Goal: Task Accomplishment & Management: Manage account settings

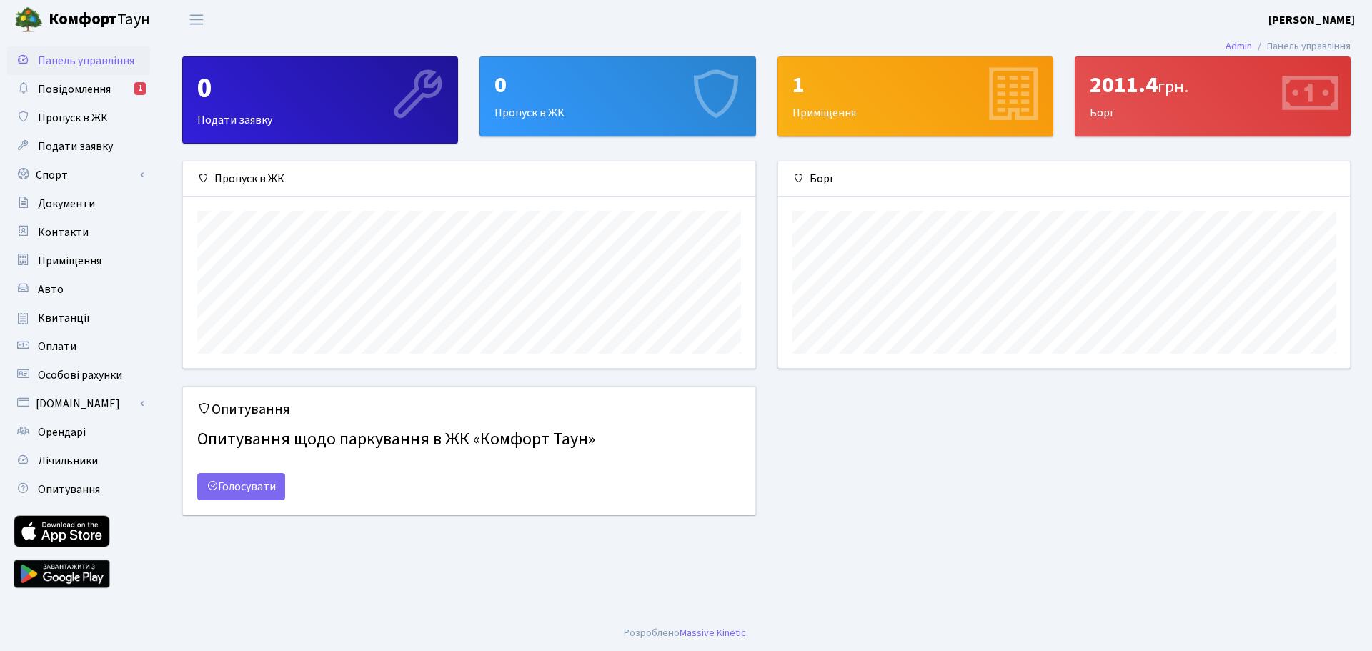
scroll to position [207, 572]
click at [109, 93] on span "Повідомлення" at bounding box center [74, 89] width 73 height 16
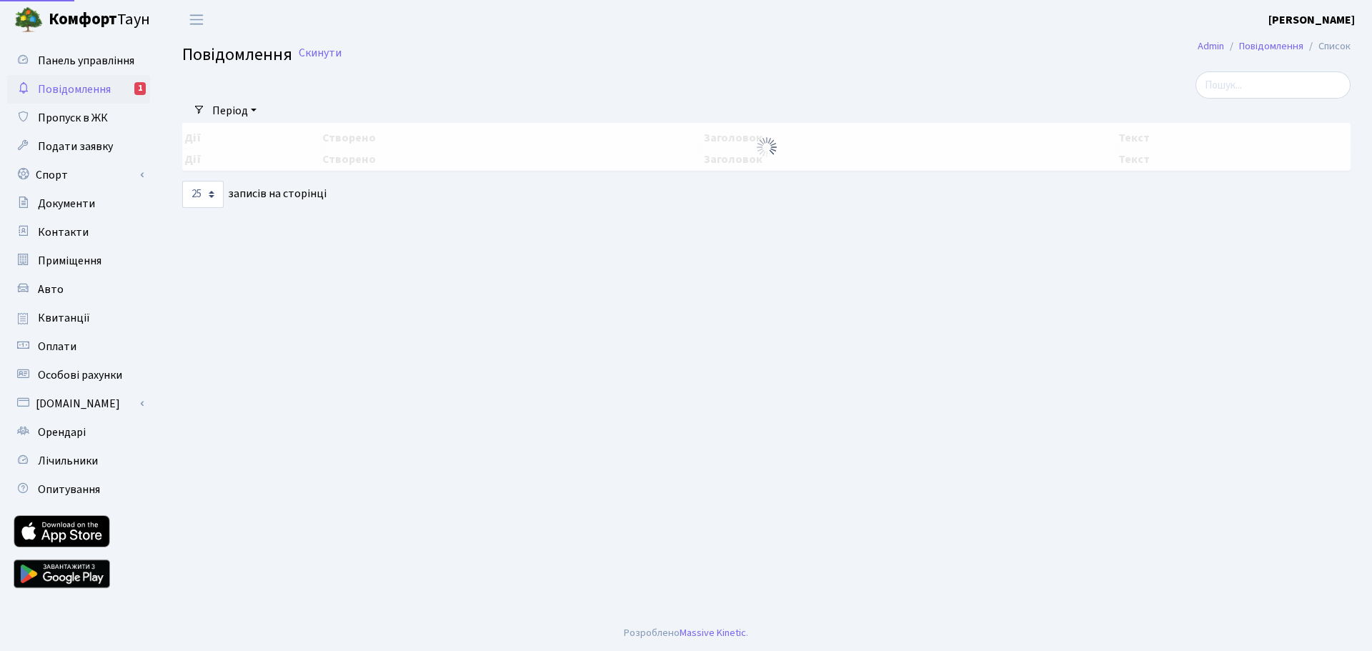
select select "25"
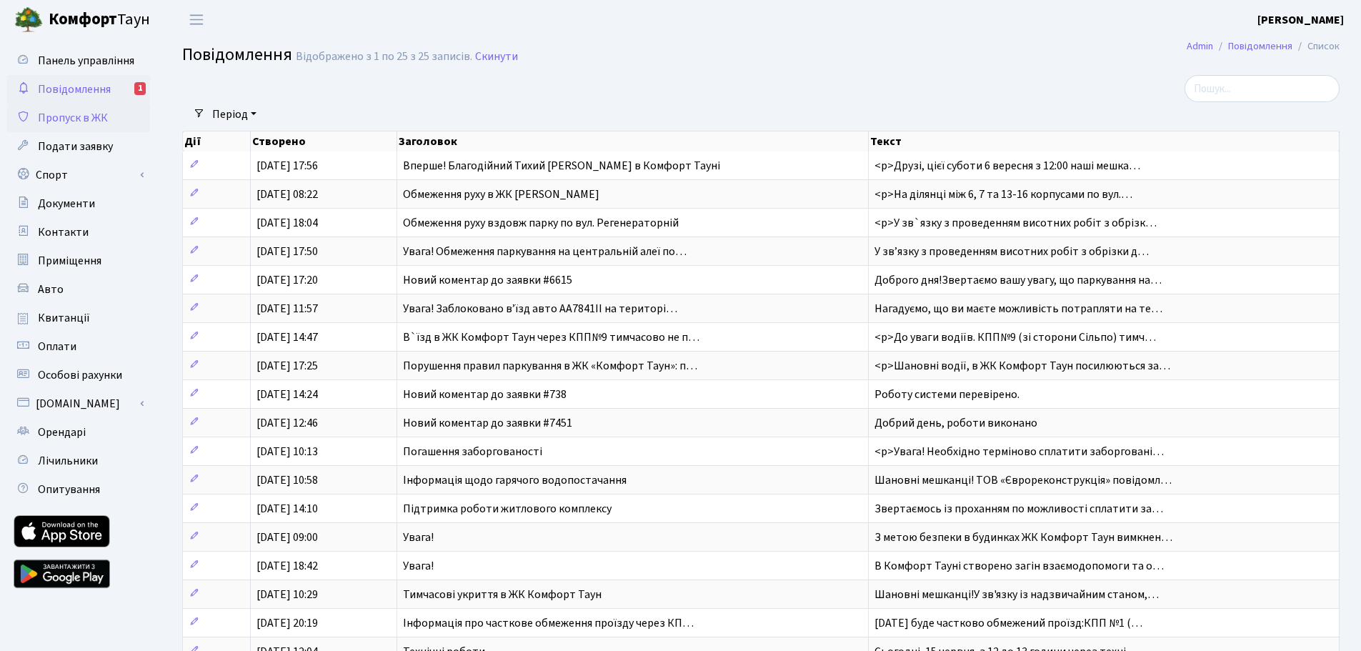
click at [79, 122] on span "Пропуск в ЖК" at bounding box center [73, 118] width 70 height 16
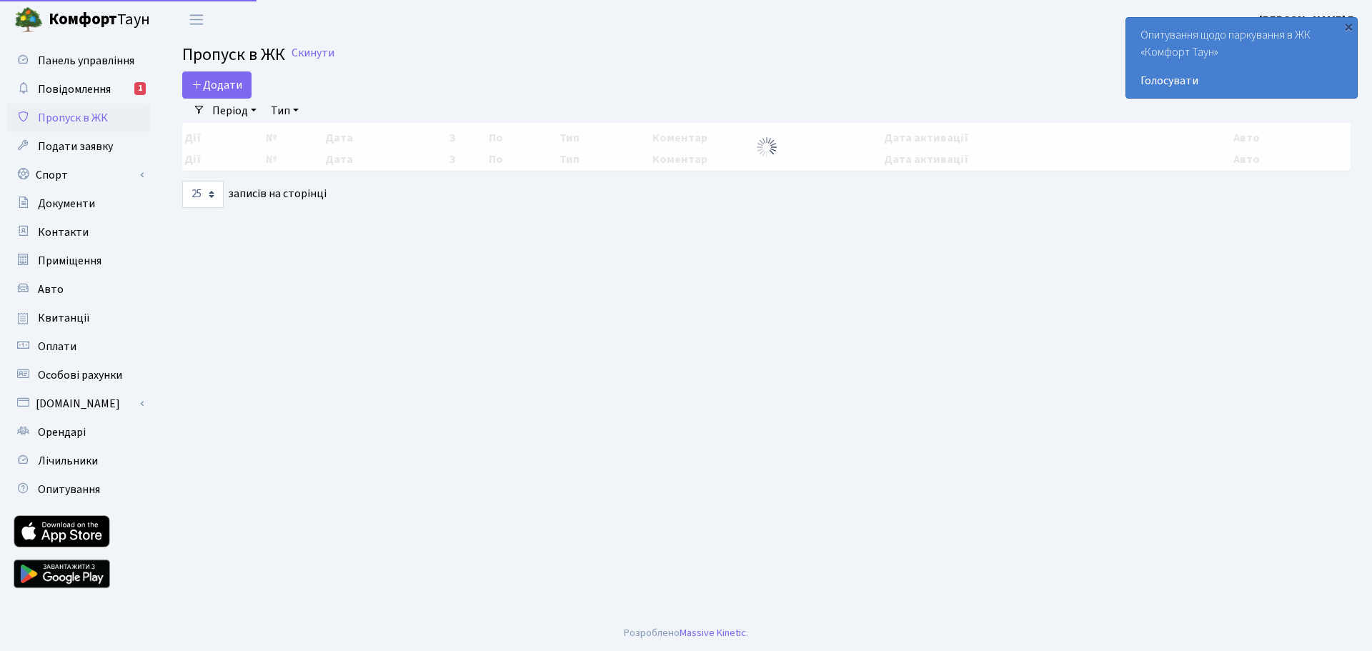
select select "25"
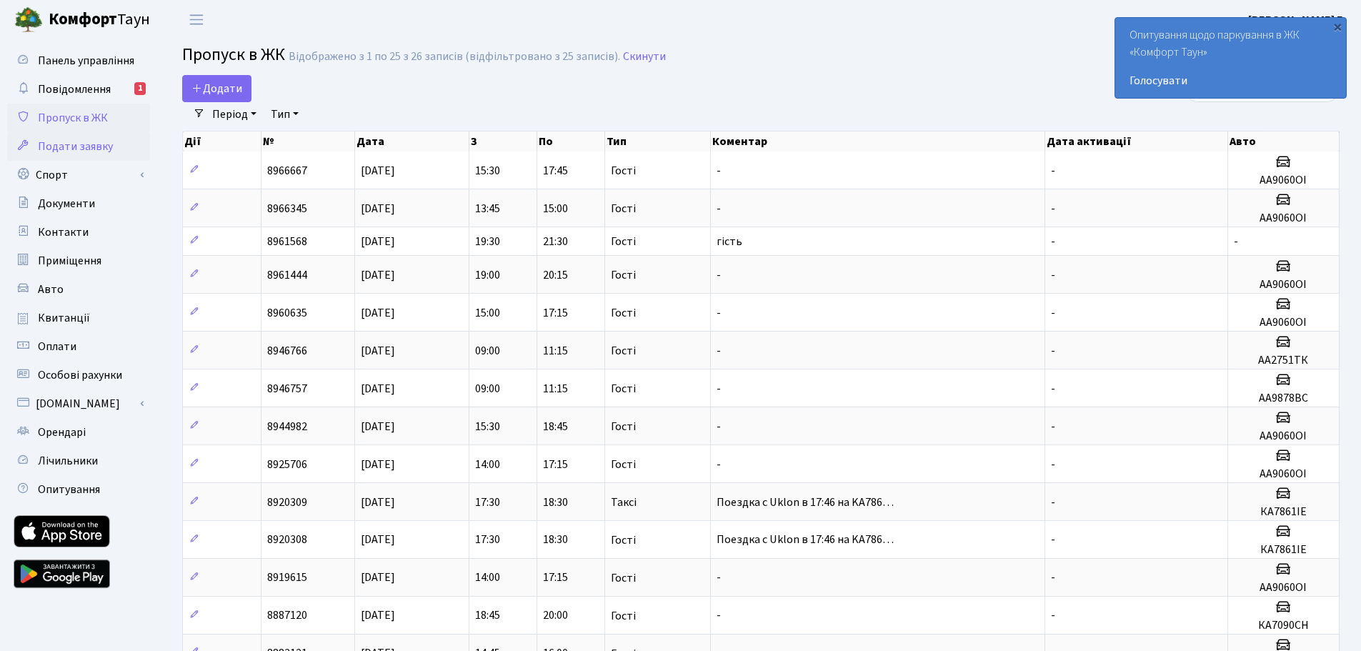
click at [85, 147] on span "Подати заявку" at bounding box center [75, 147] width 75 height 16
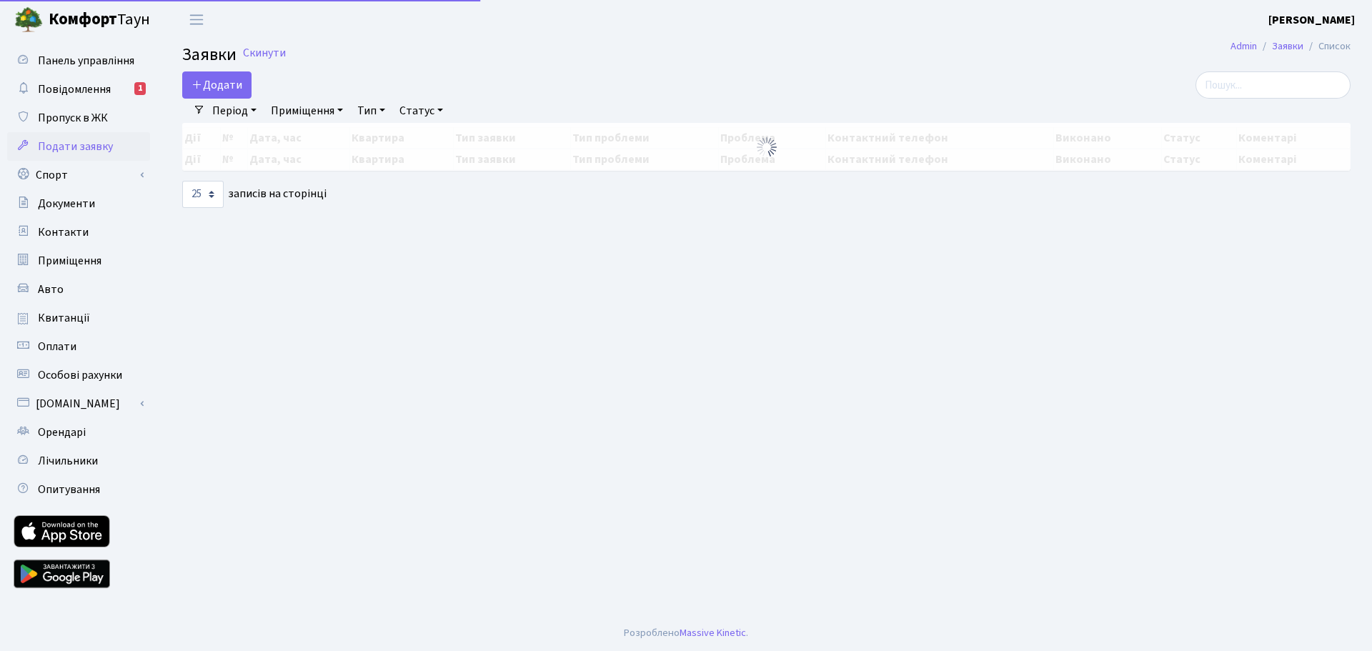
select select "25"
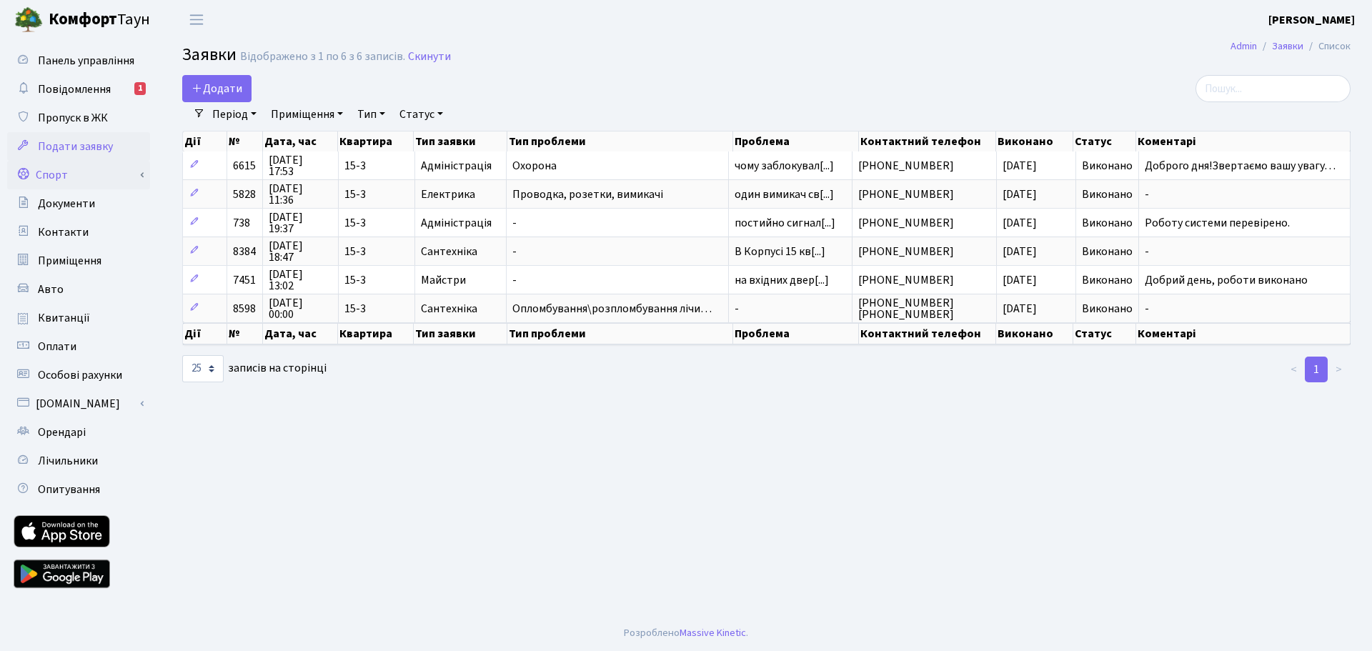
click at [98, 178] on link "Спорт" at bounding box center [78, 175] width 143 height 29
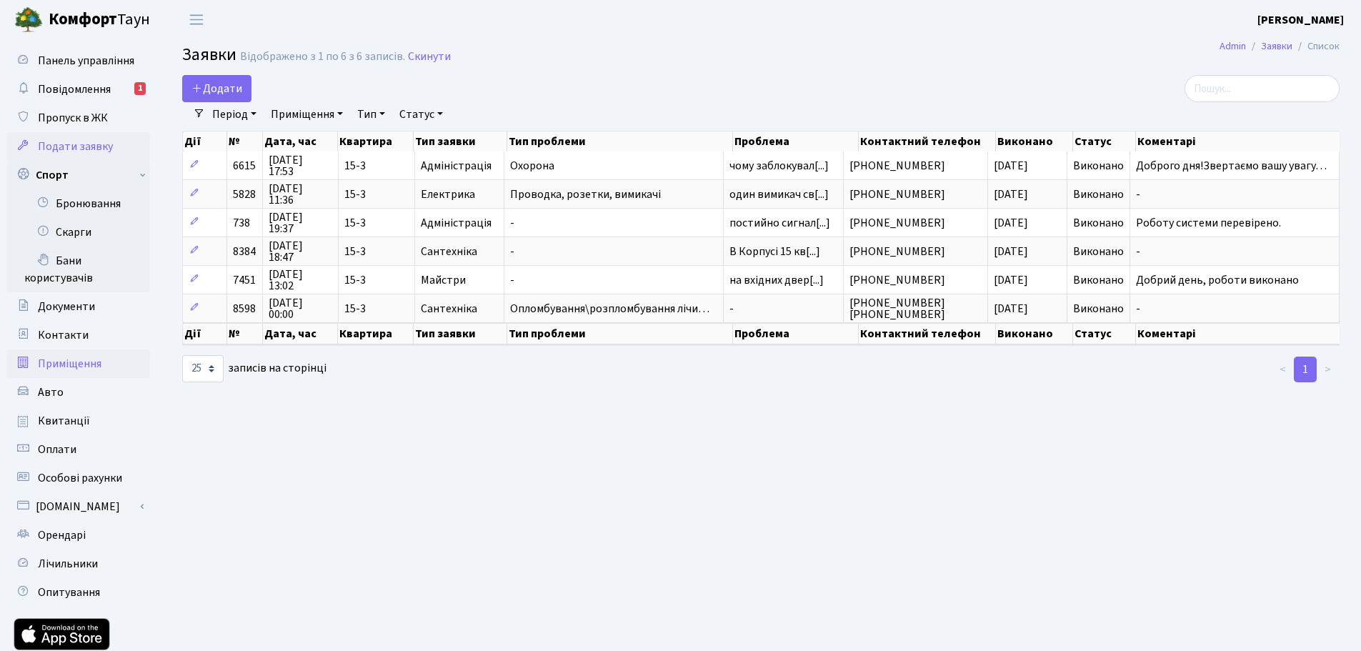
click at [64, 363] on span "Приміщення" at bounding box center [70, 364] width 64 height 16
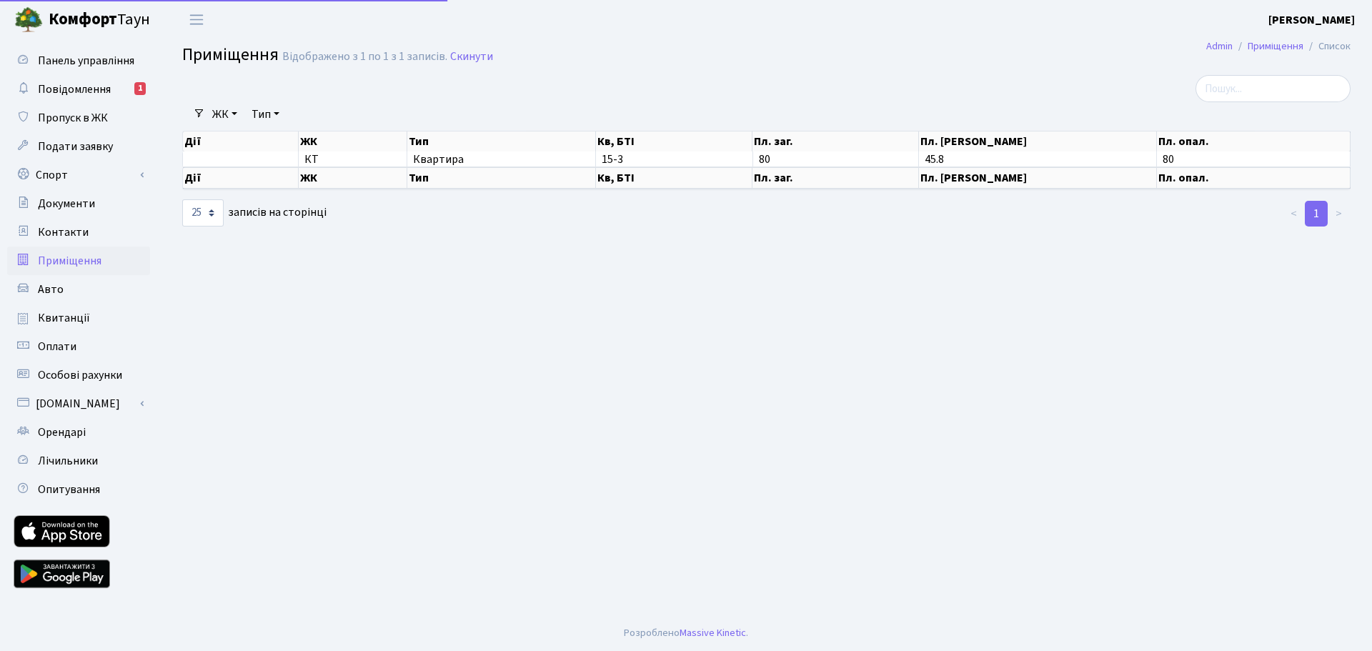
select select "25"
click at [48, 289] on span "Авто" at bounding box center [51, 290] width 26 height 16
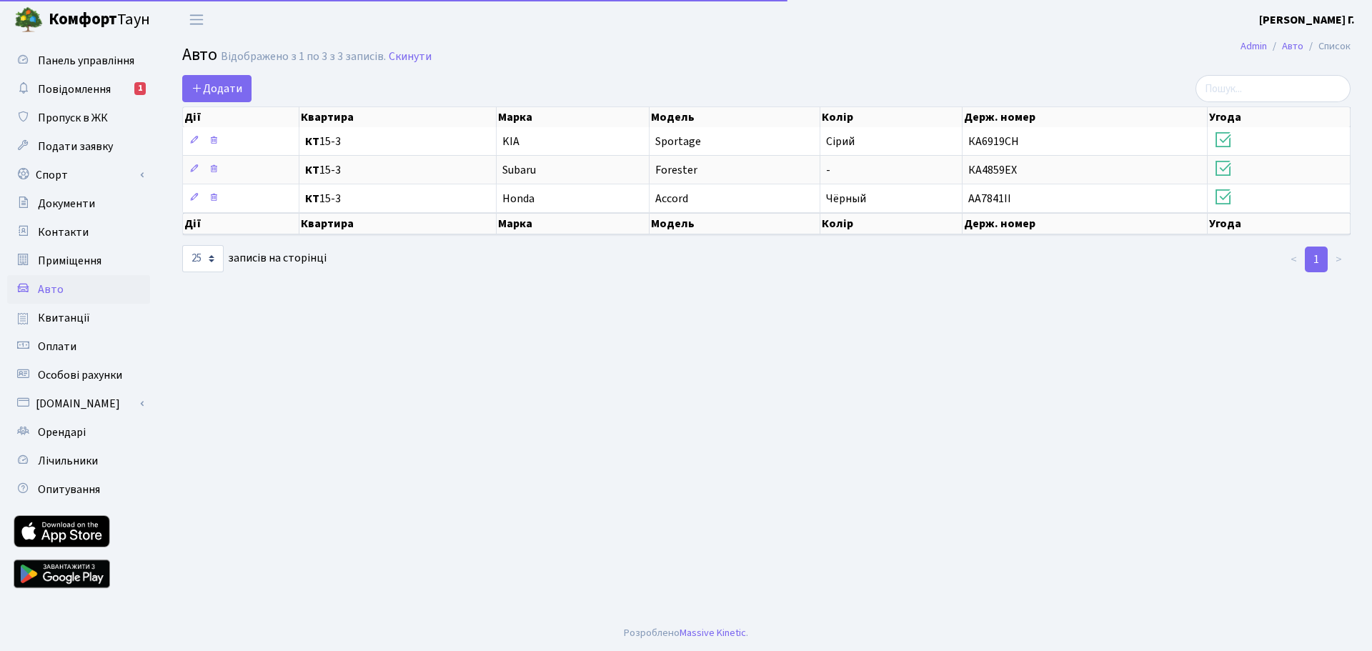
select select "25"
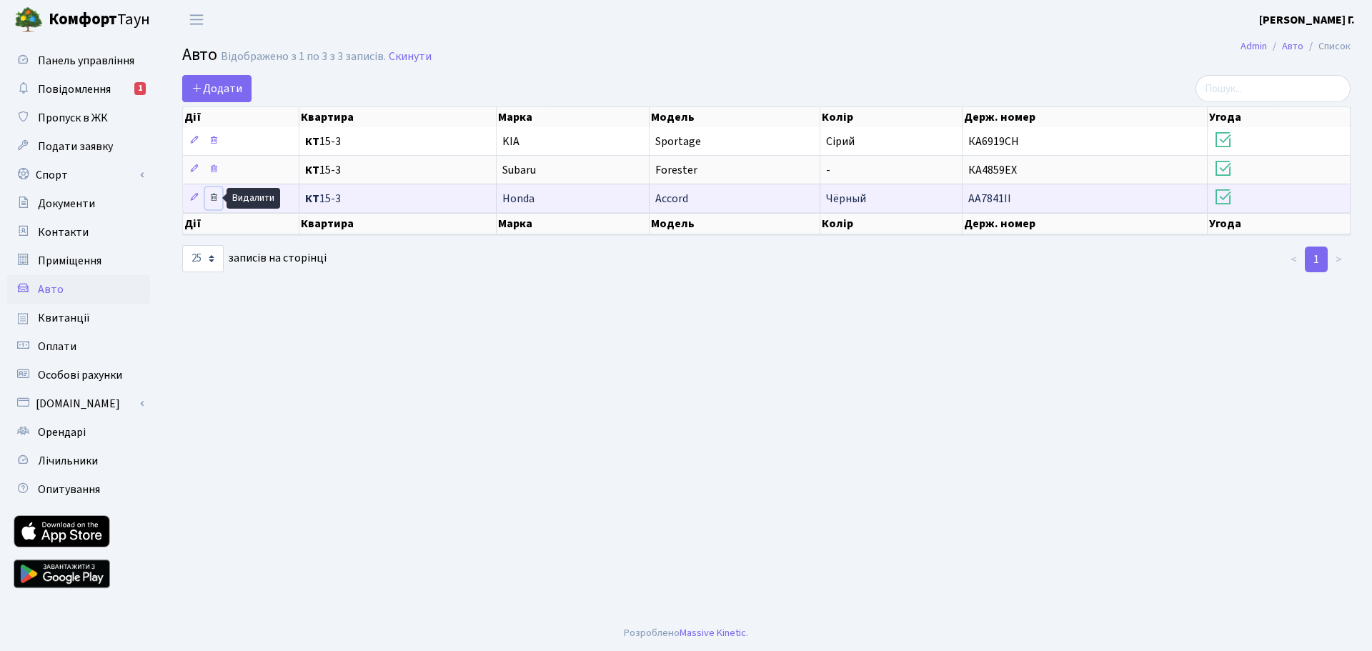
click at [212, 196] on icon at bounding box center [214, 197] width 10 height 10
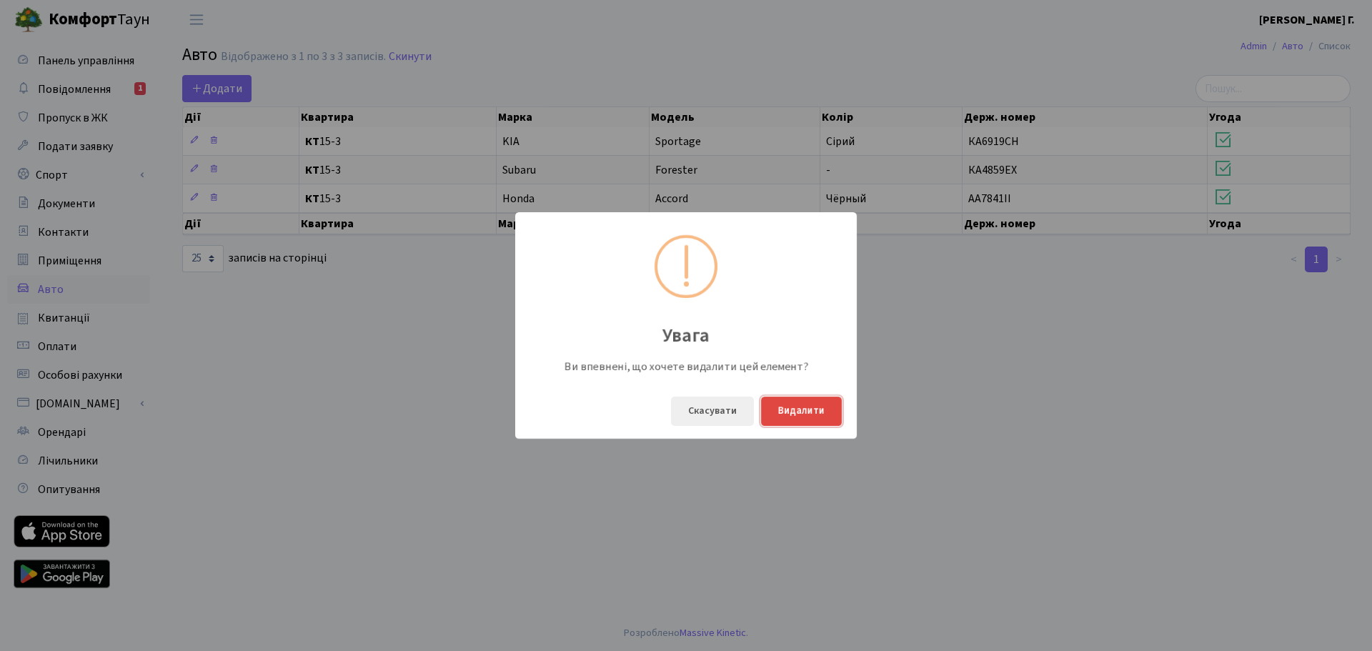
click at [801, 409] on button "Видалити" at bounding box center [801, 411] width 81 height 29
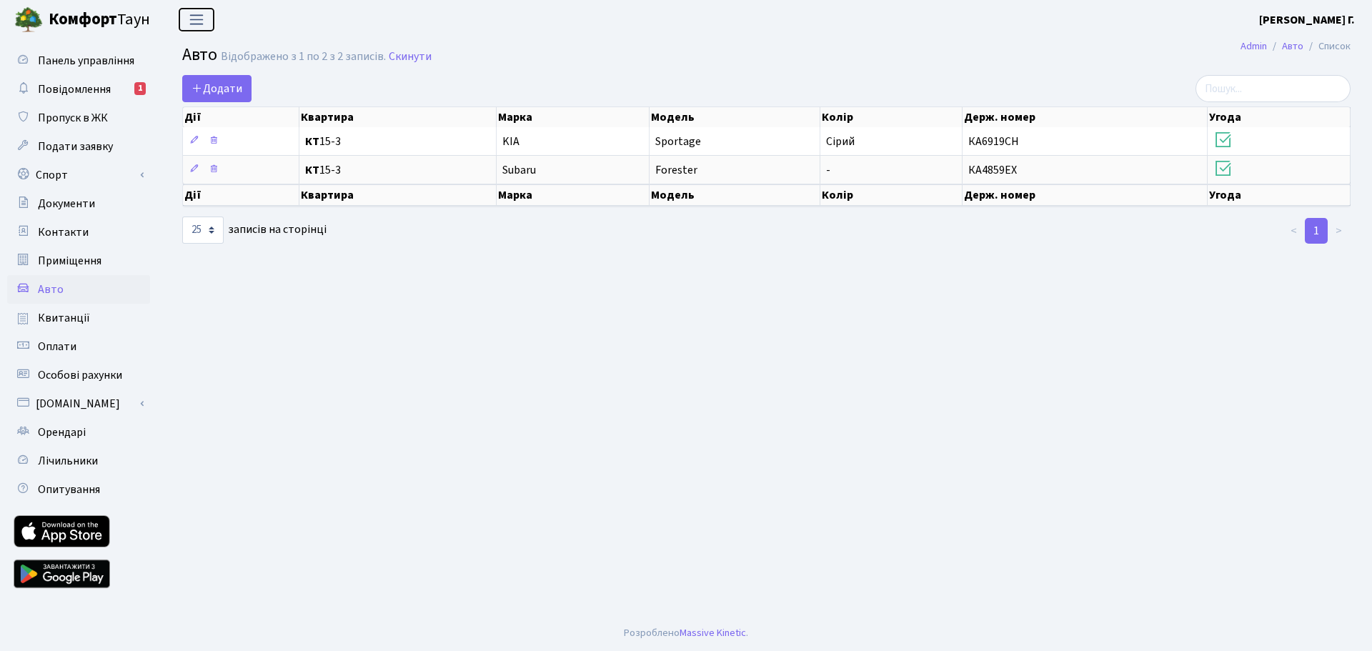
click at [191, 18] on span "Переключити навігацію" at bounding box center [196, 19] width 21 height 16
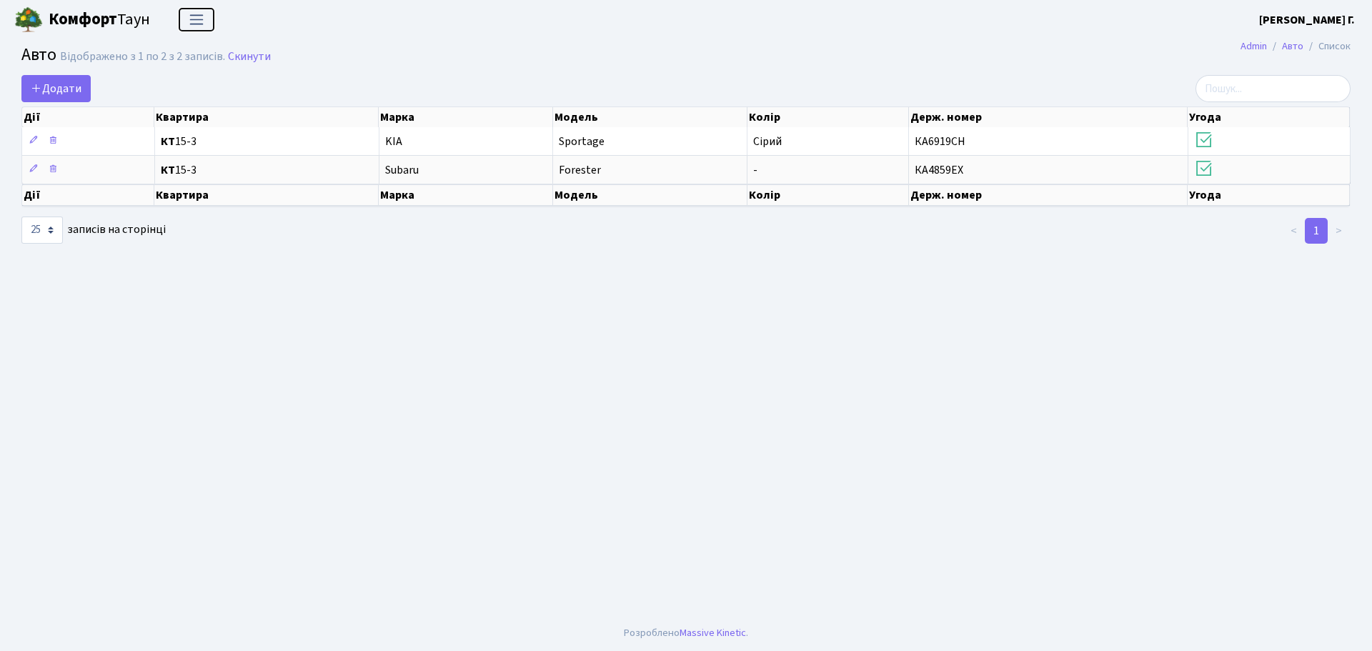
click at [191, 18] on span "Переключити навігацію" at bounding box center [196, 19] width 21 height 16
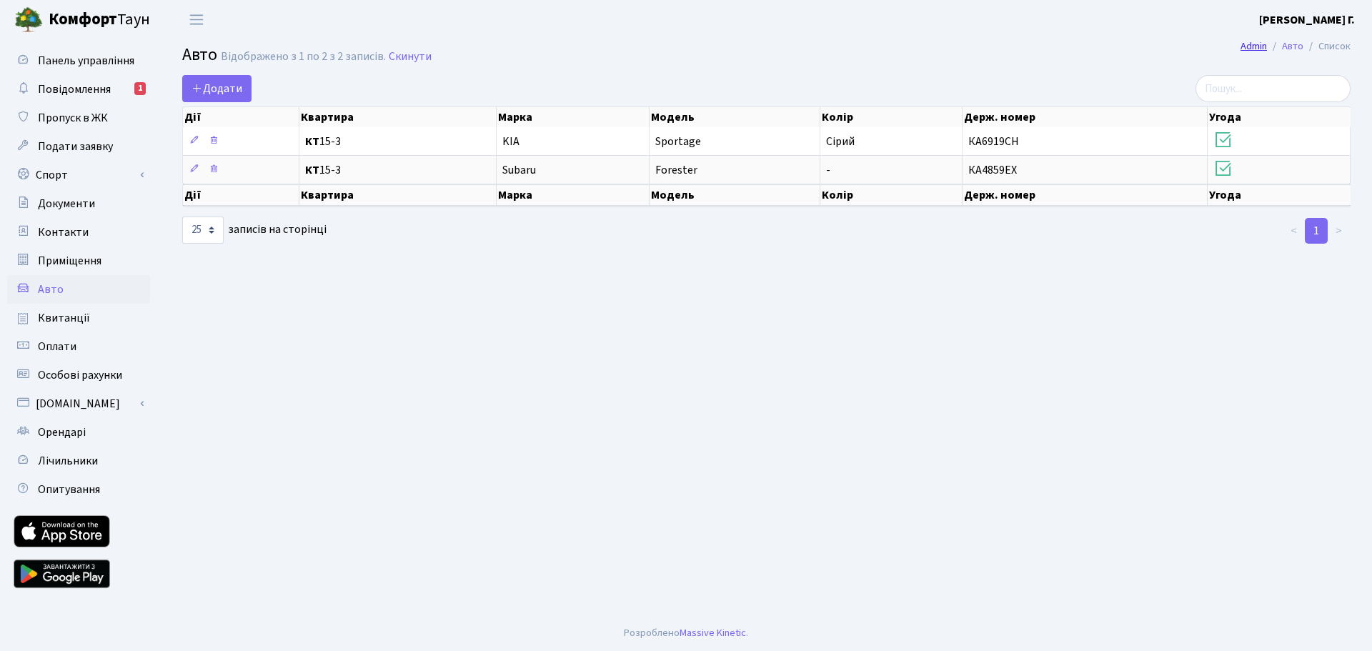
click at [1262, 46] on link "Admin" at bounding box center [1253, 46] width 26 height 15
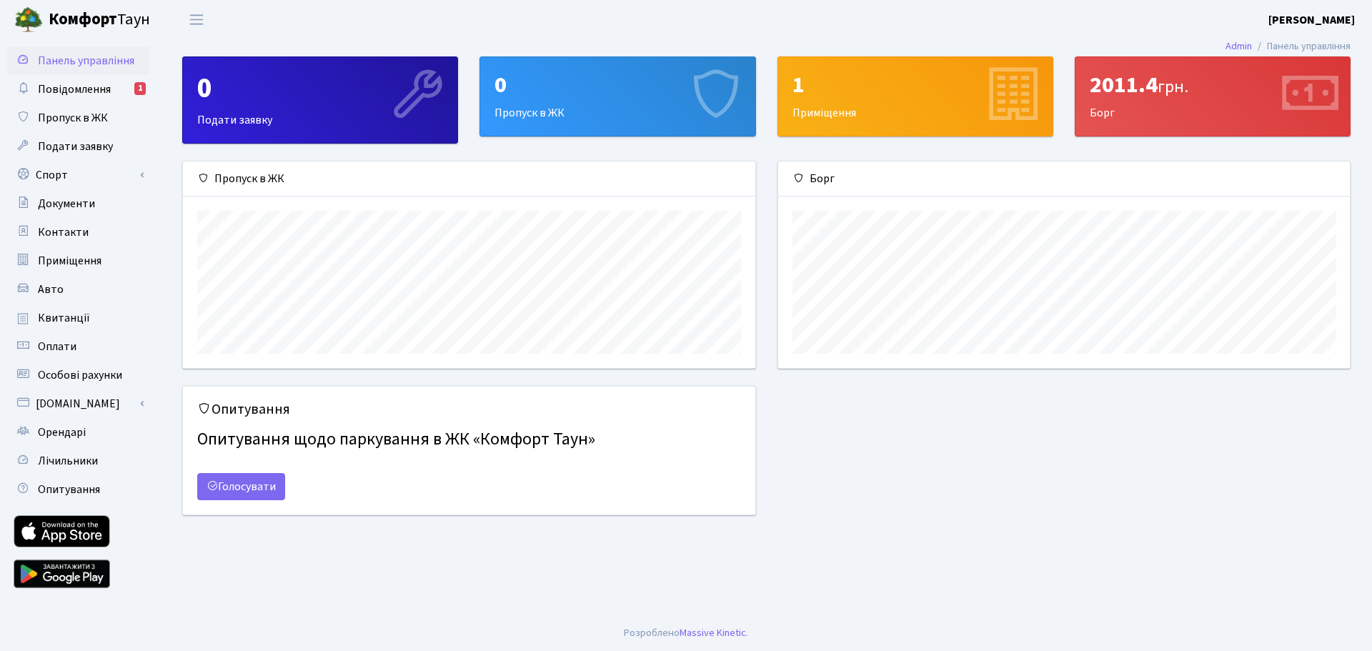
scroll to position [207, 572]
click at [59, 289] on span "Авто" at bounding box center [51, 290] width 26 height 16
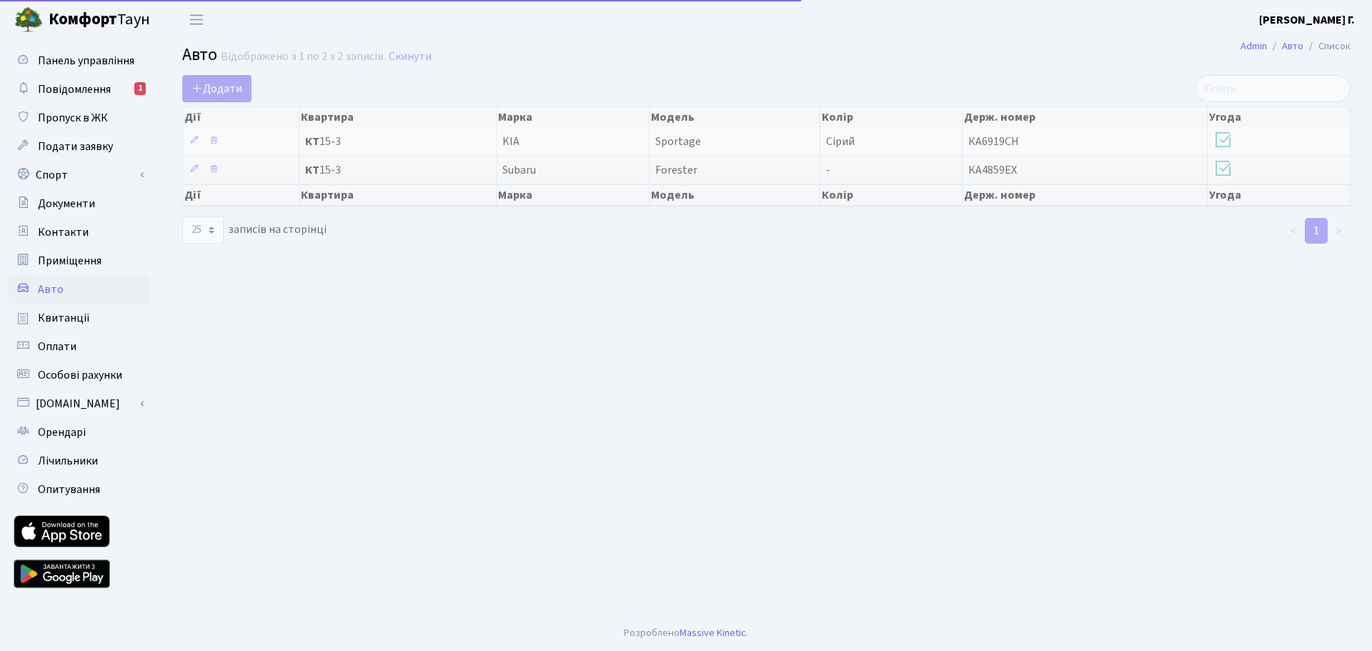
select select "25"
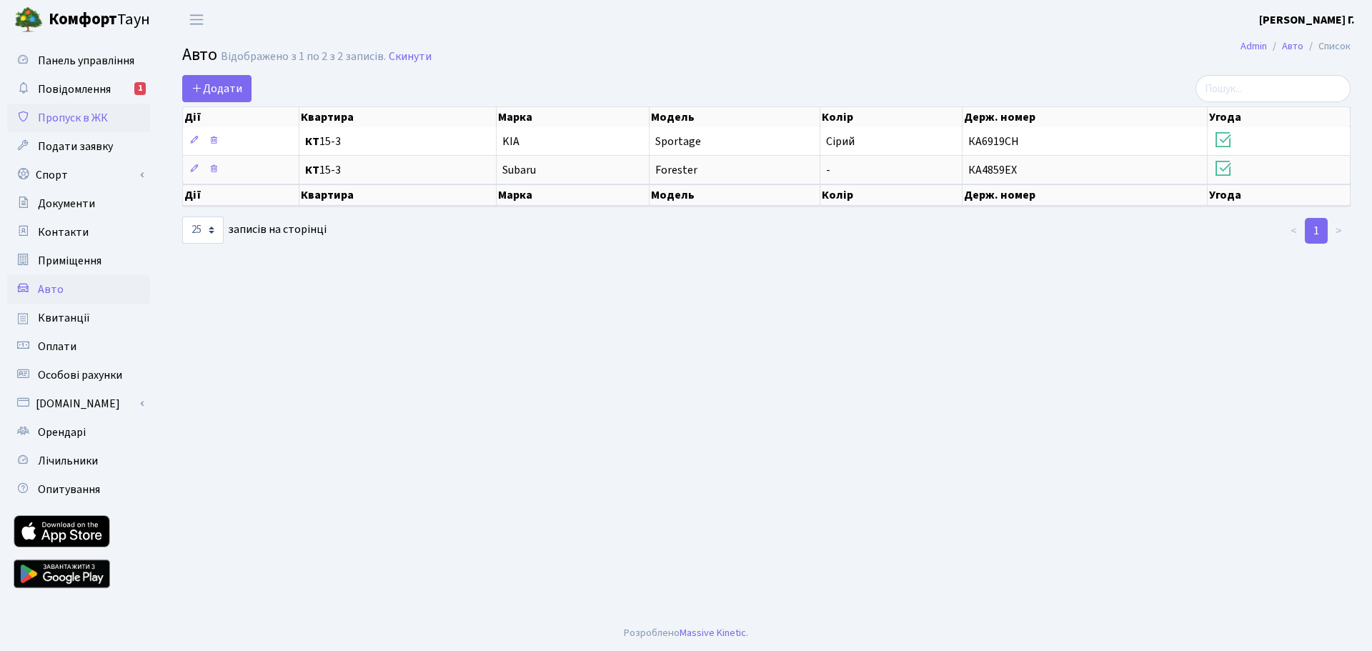
click at [64, 123] on span "Пропуск в ЖК" at bounding box center [73, 118] width 70 height 16
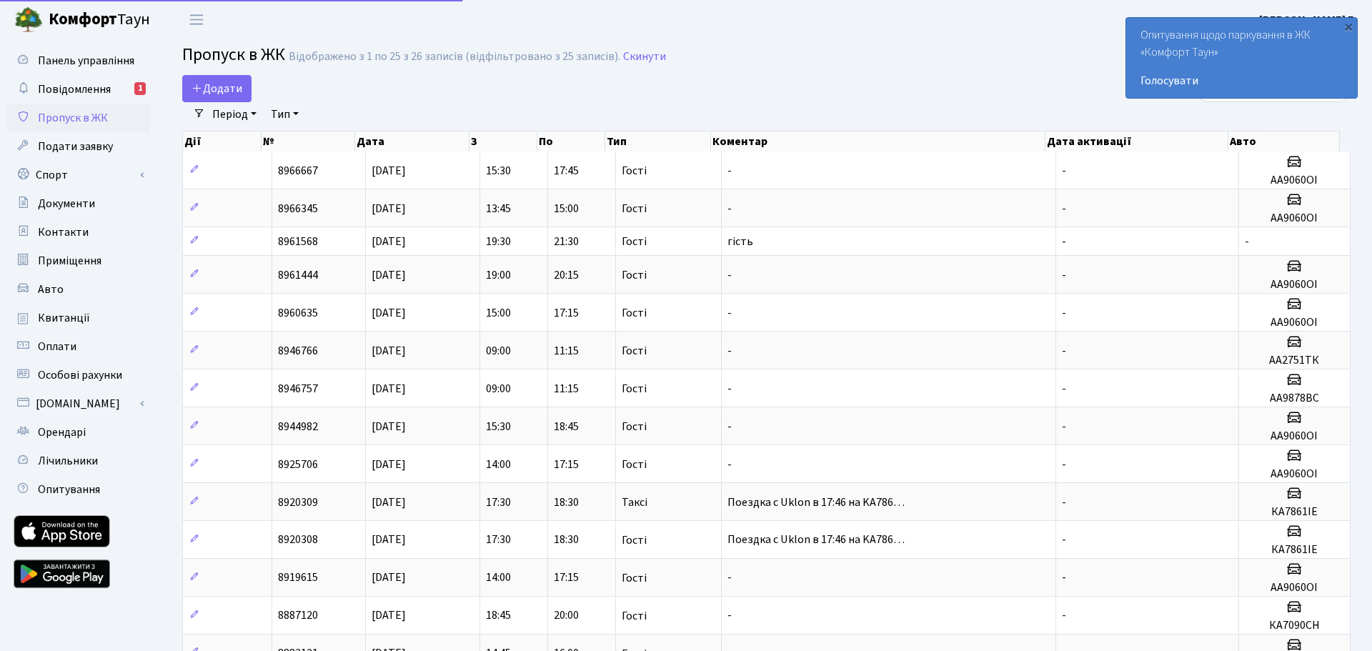
select select "25"
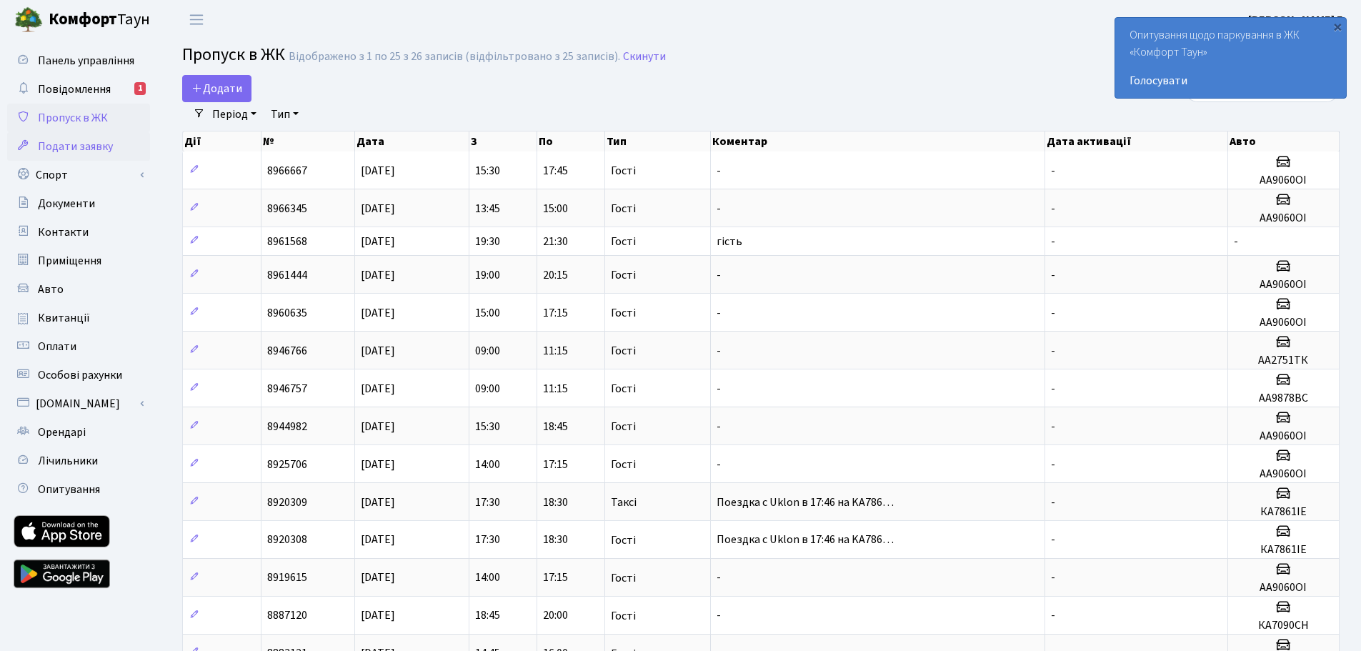
click at [64, 152] on span "Подати заявку" at bounding box center [75, 147] width 75 height 16
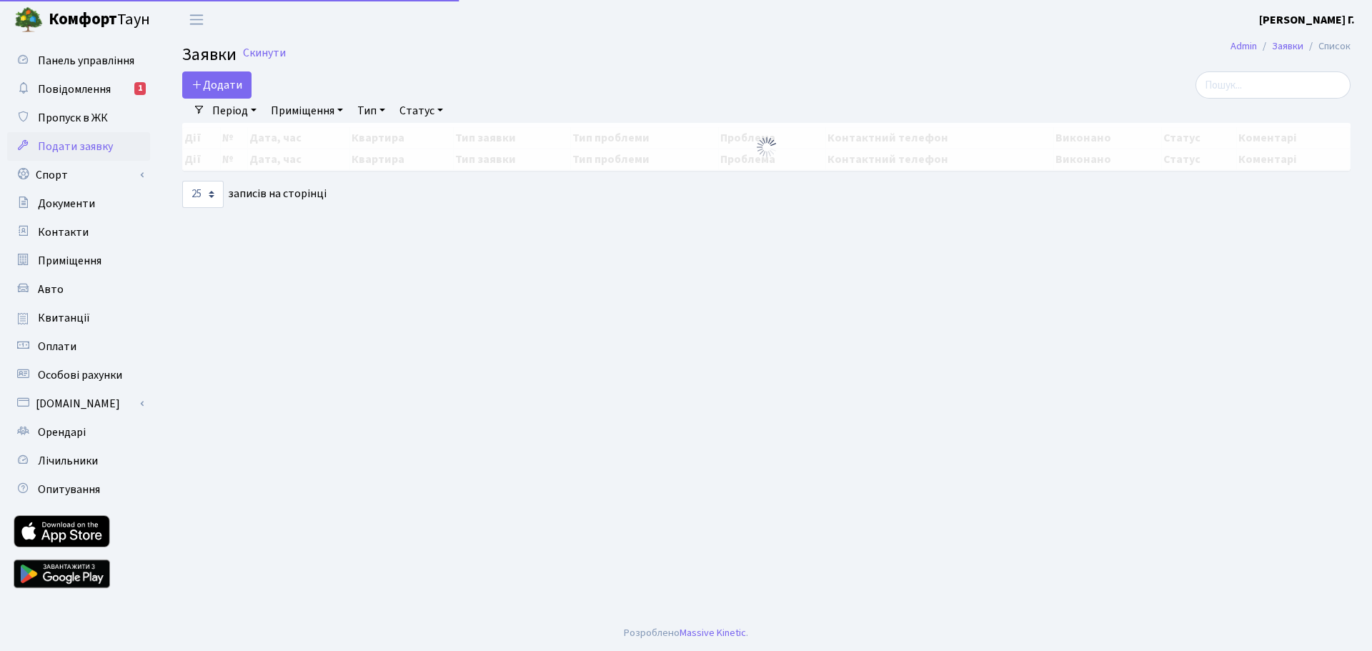
select select "25"
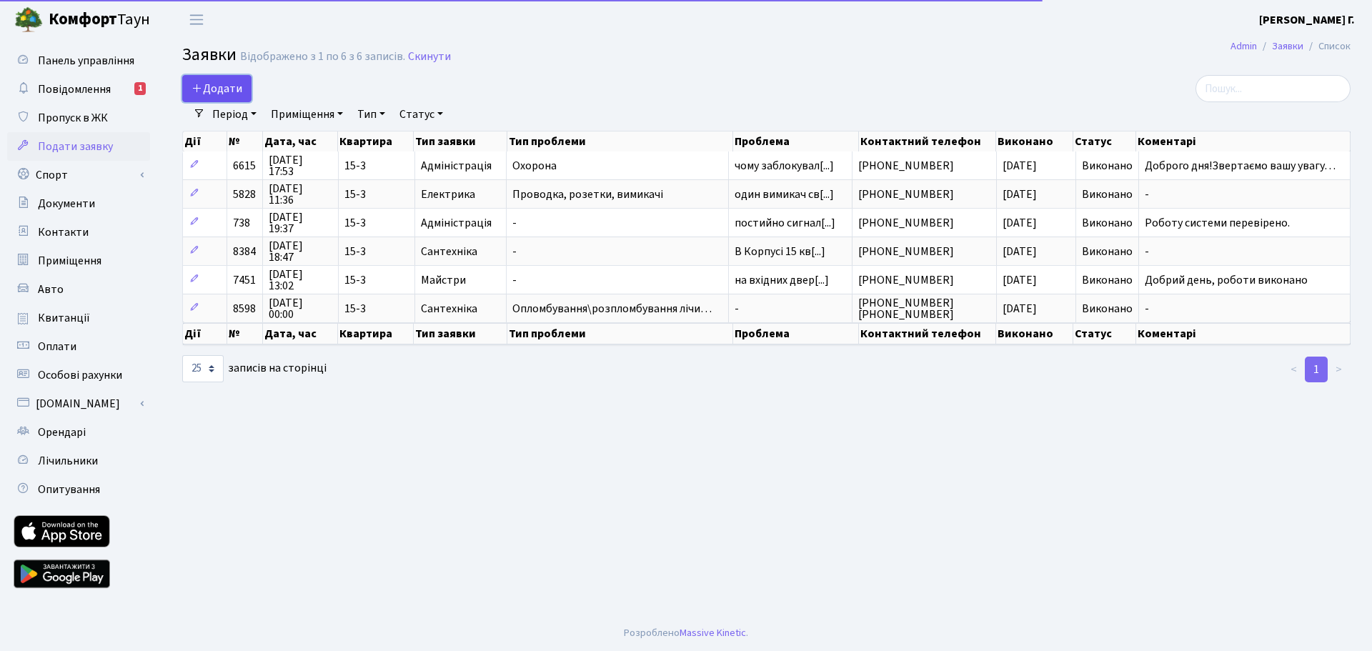
click at [194, 81] on span "Додати" at bounding box center [216, 89] width 51 height 16
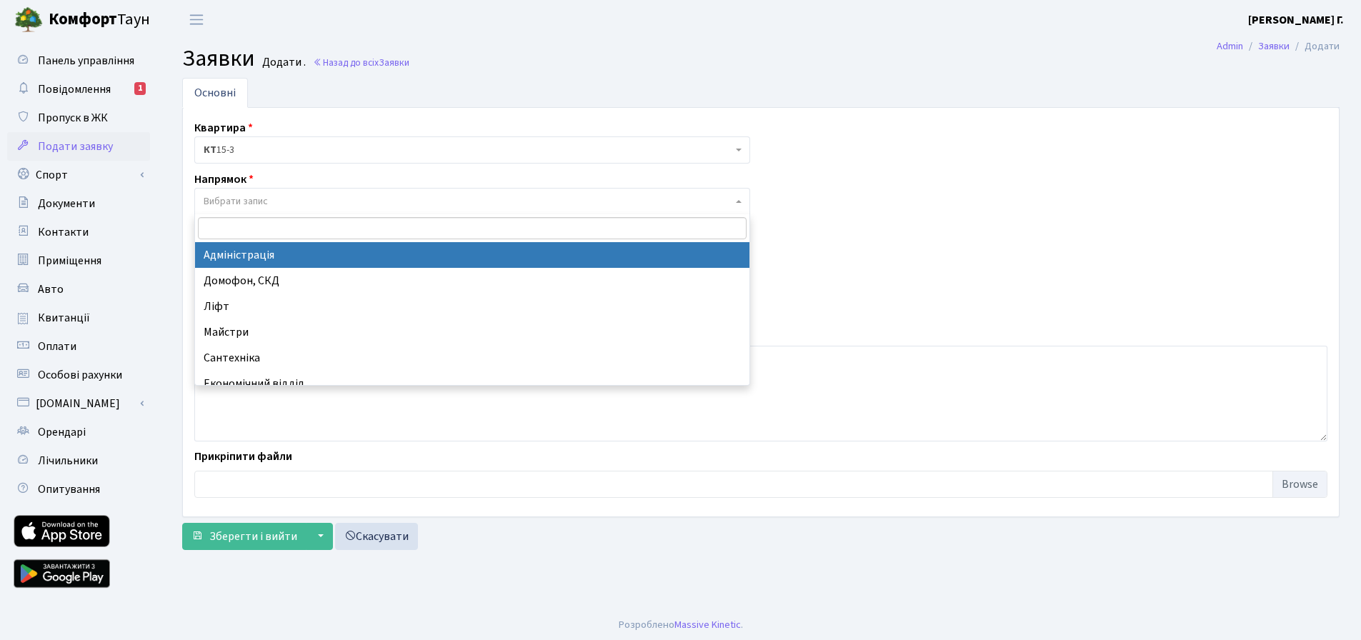
click at [743, 204] on span "Вибрати запис" at bounding box center [472, 201] width 556 height 27
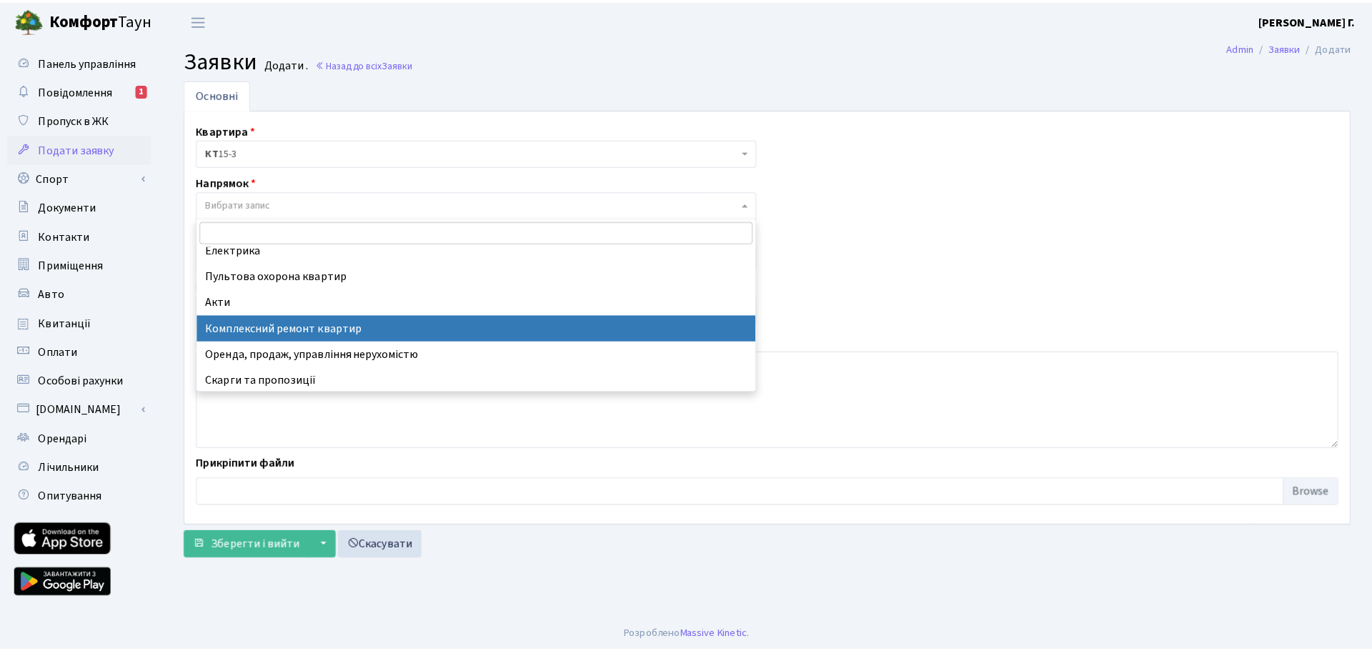
scroll to position [166, 0]
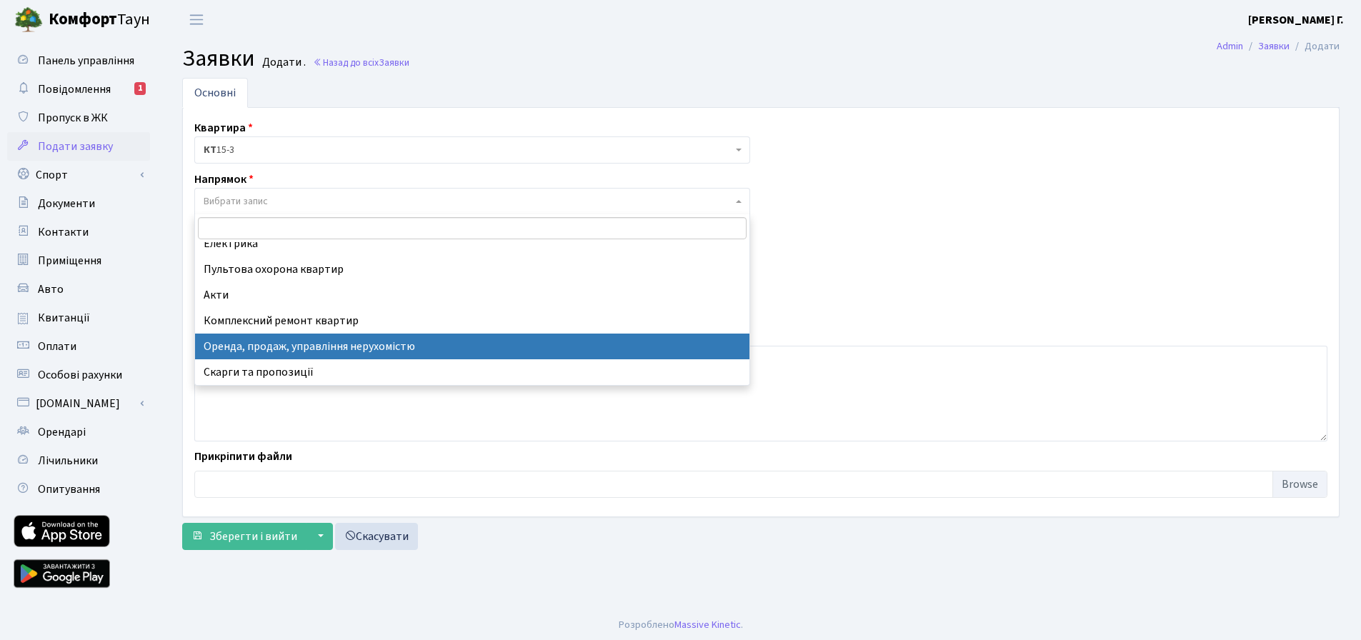
select select "21"
select select
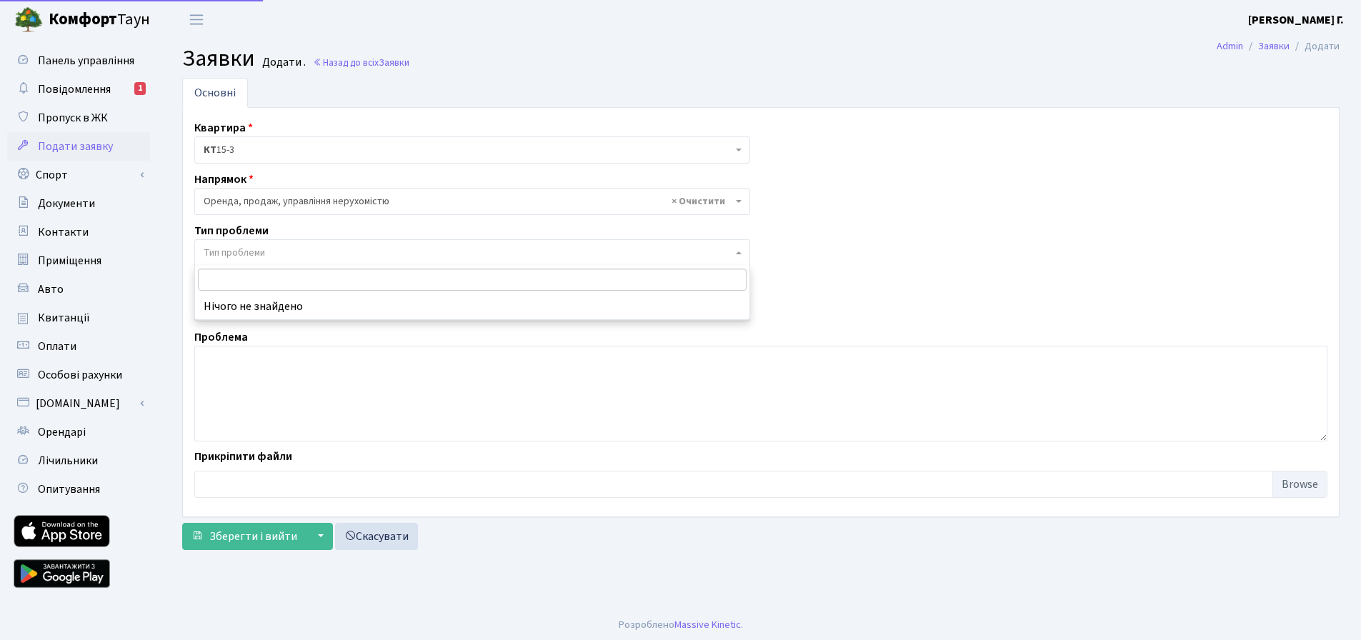
click at [307, 258] on span "Тип проблеми" at bounding box center [468, 253] width 529 height 14
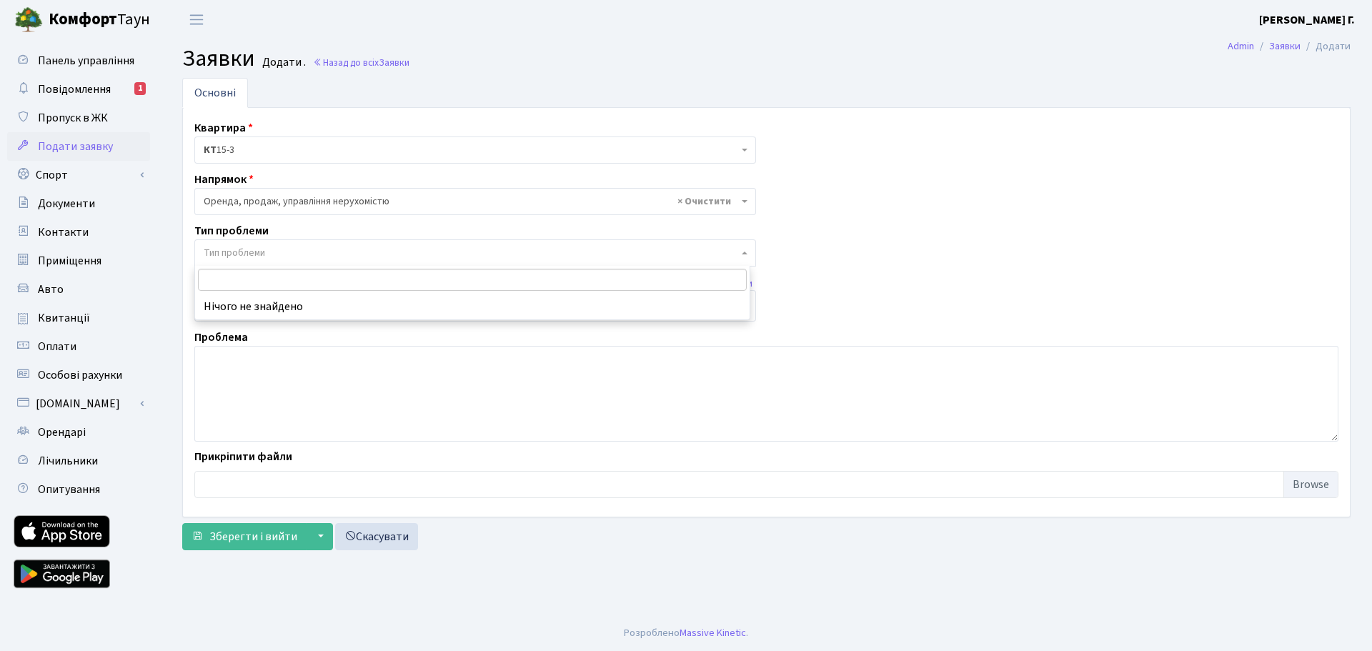
click at [582, 261] on span "Тип проблеми" at bounding box center [475, 252] width 562 height 27
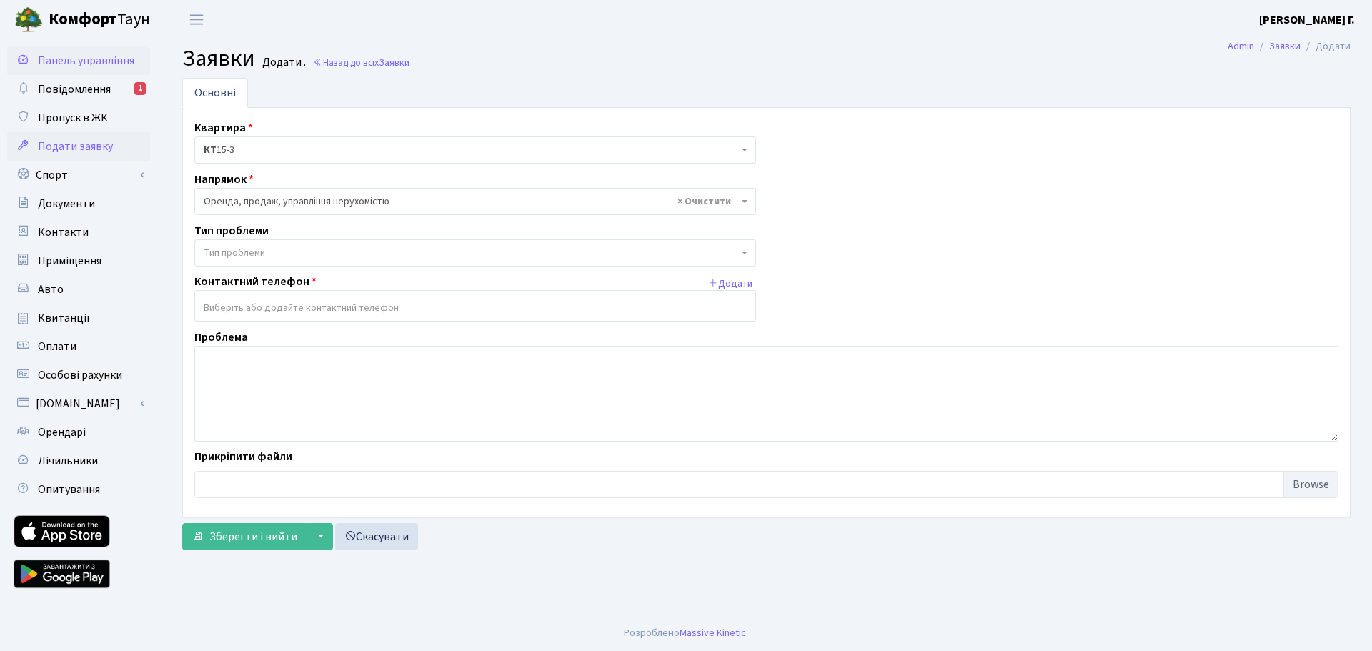
click at [105, 61] on span "Панель управління" at bounding box center [86, 61] width 96 height 16
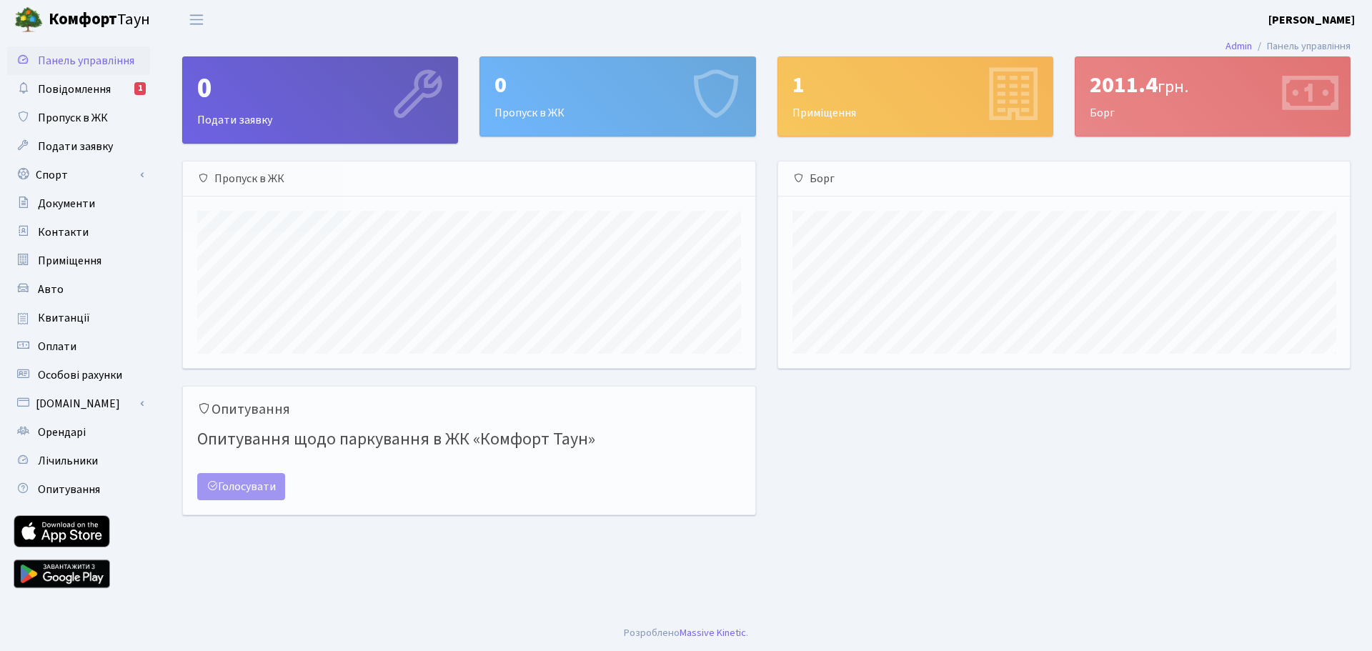
scroll to position [207, 572]
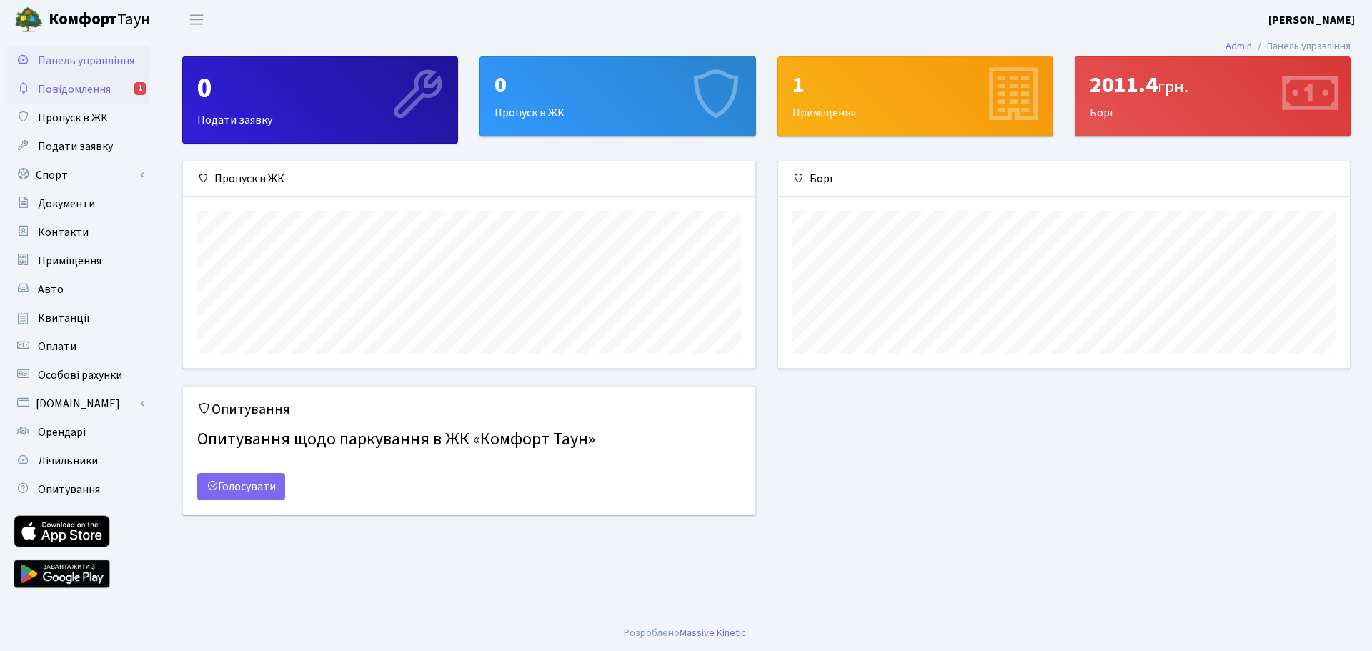
click at [109, 96] on span "Повідомлення" at bounding box center [74, 89] width 73 height 16
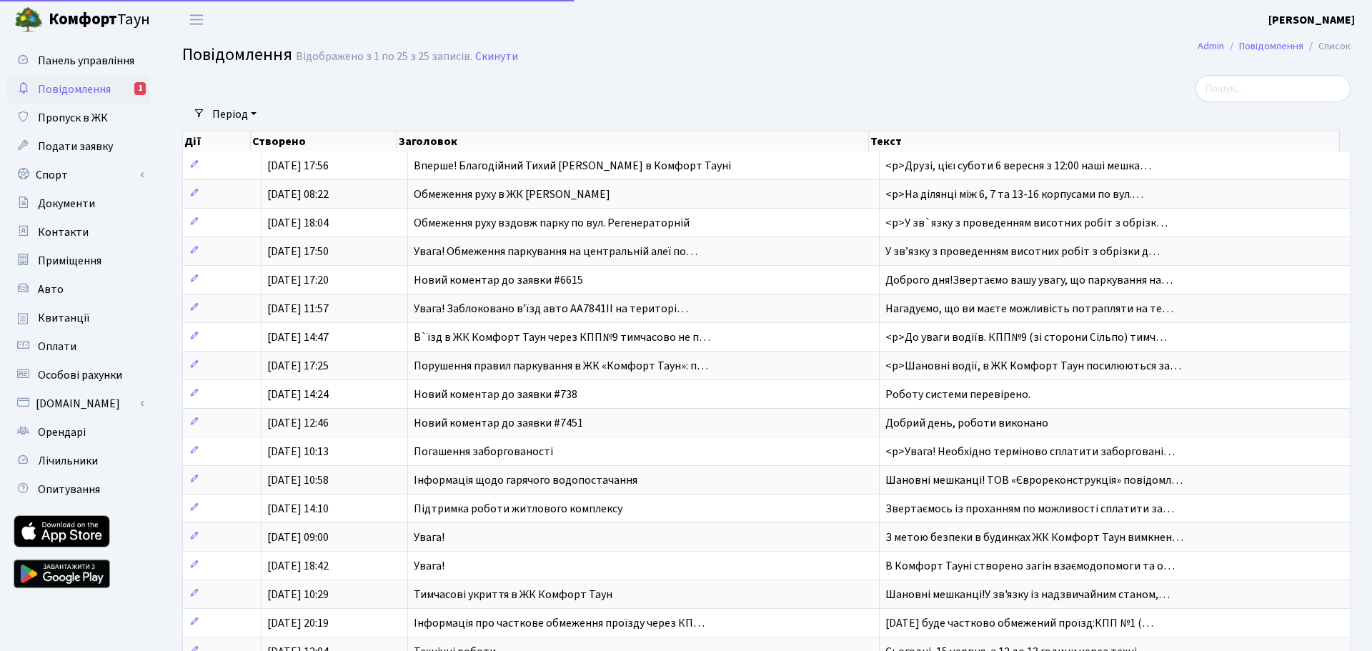
select select "25"
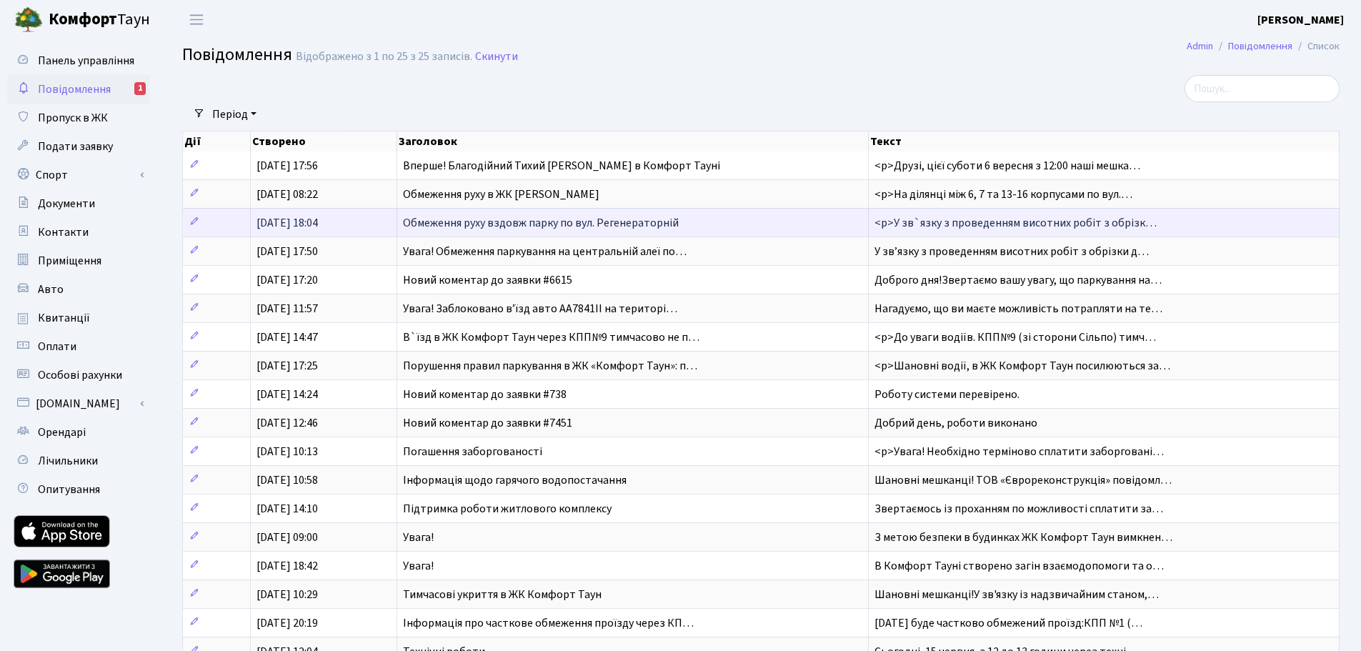
click at [478, 232] on td "Обмеження руху вздовж парку по вул. Регенераторній" at bounding box center [633, 222] width 472 height 29
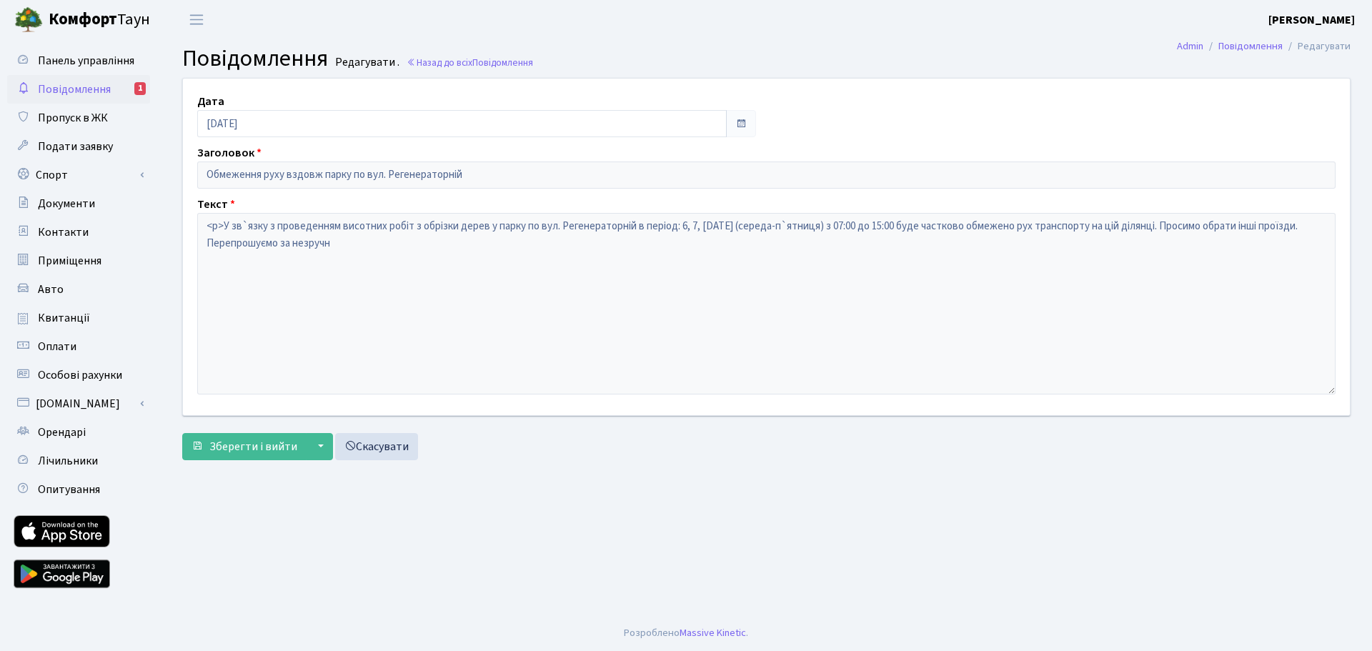
click at [79, 96] on span "Повідомлення" at bounding box center [74, 89] width 73 height 16
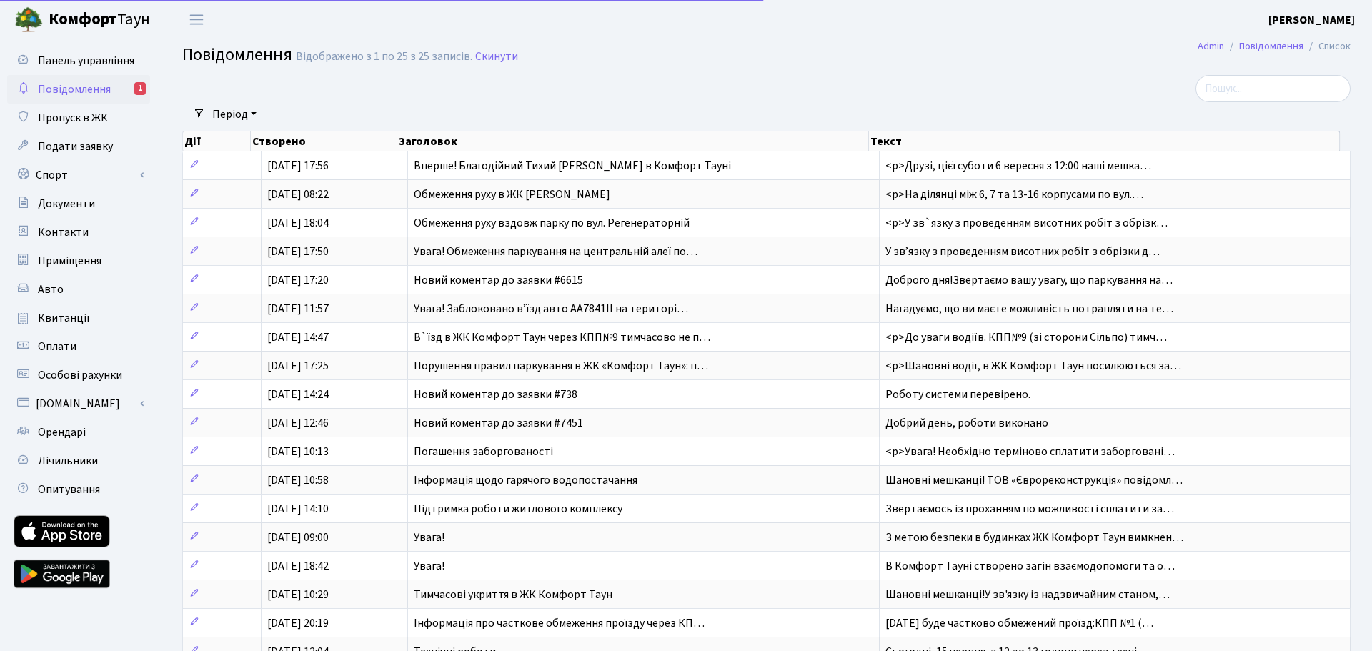
select select "25"
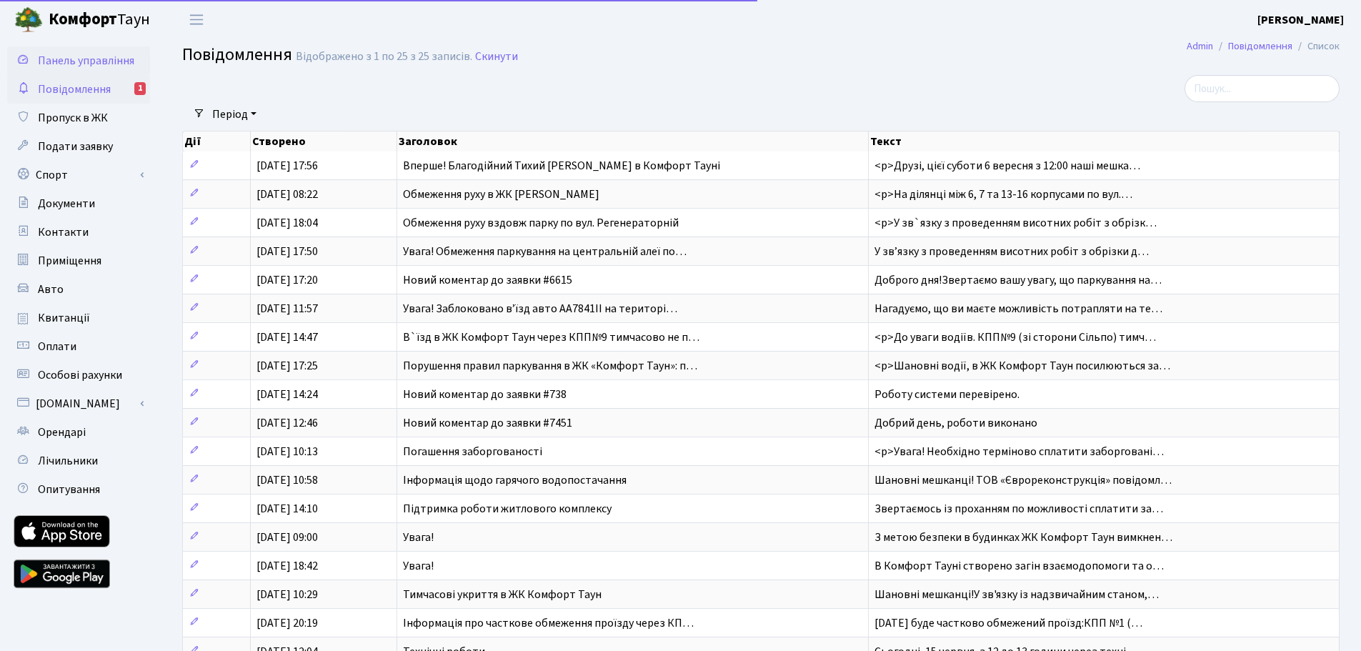
click at [105, 61] on span "Панель управління" at bounding box center [86, 61] width 96 height 16
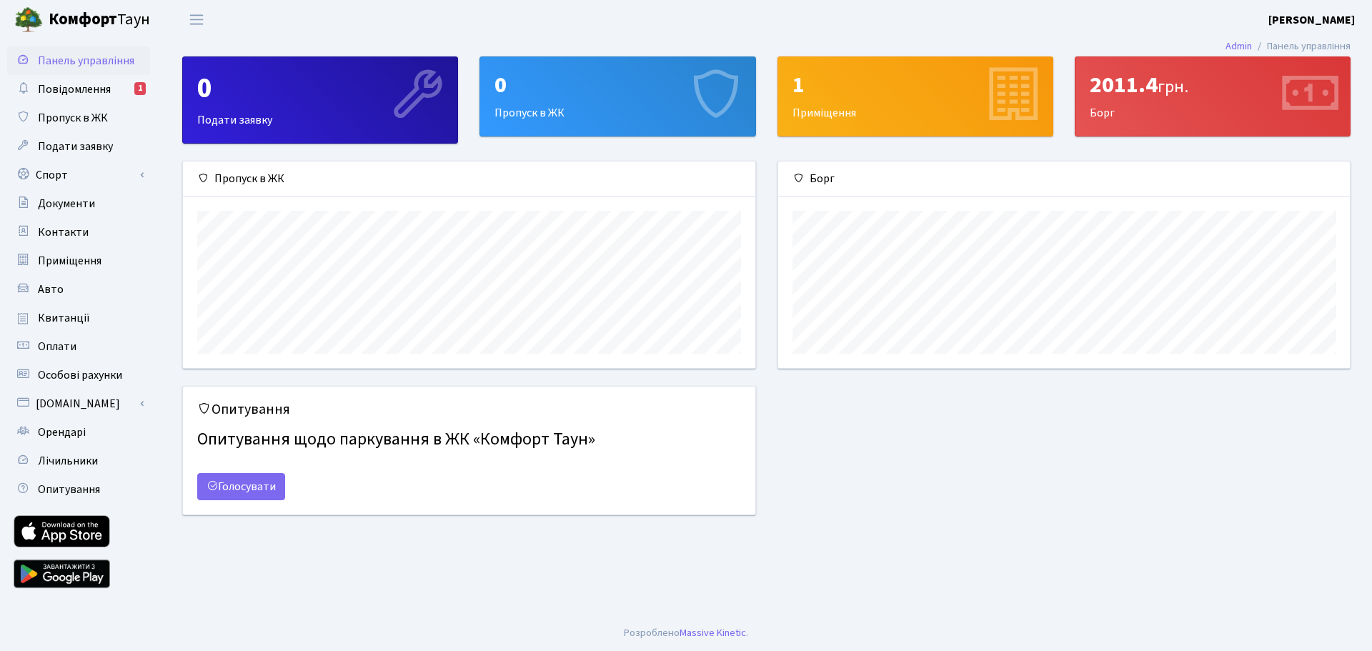
scroll to position [207, 572]
